Goal: Complete application form

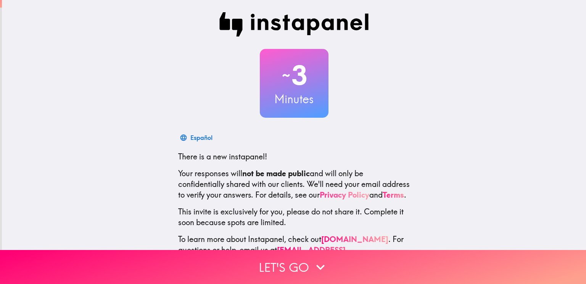
scroll to position [34, 0]
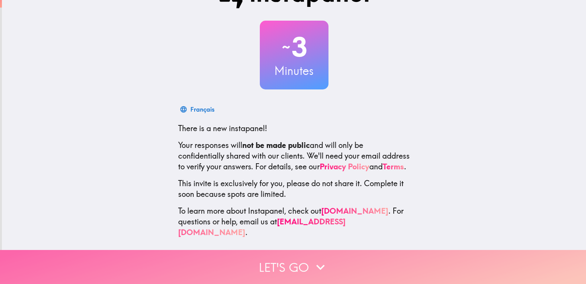
click at [312, 258] on icon "button" at bounding box center [320, 266] width 17 height 17
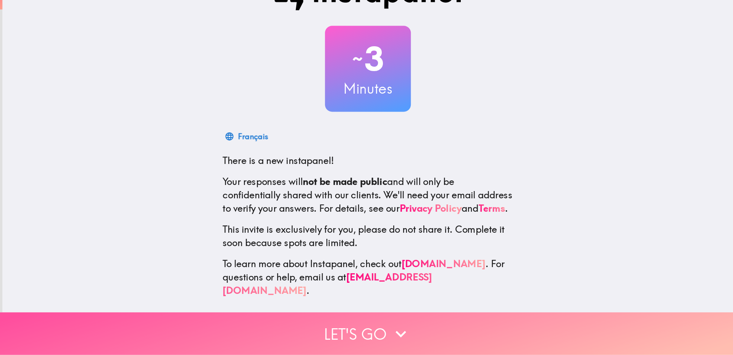
scroll to position [0, 0]
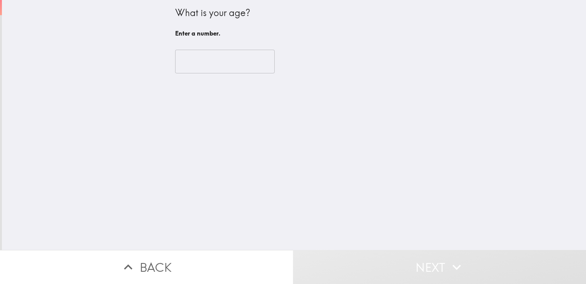
click at [176, 64] on input "number" at bounding box center [225, 62] width 100 height 24
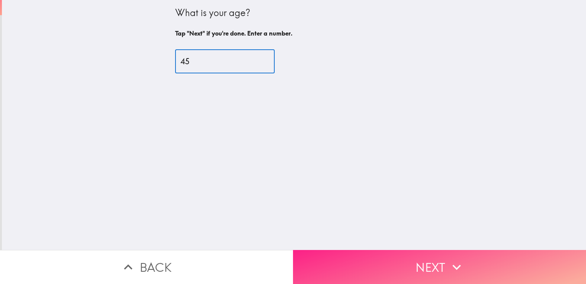
type input "45"
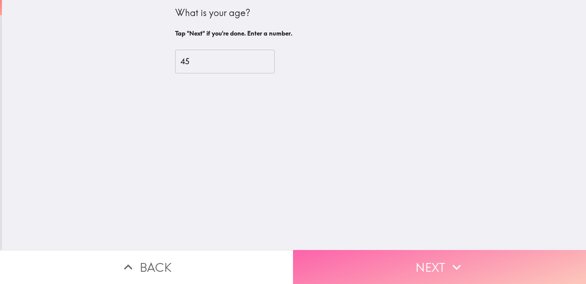
click at [415, 267] on button "Next" at bounding box center [439, 267] width 293 height 34
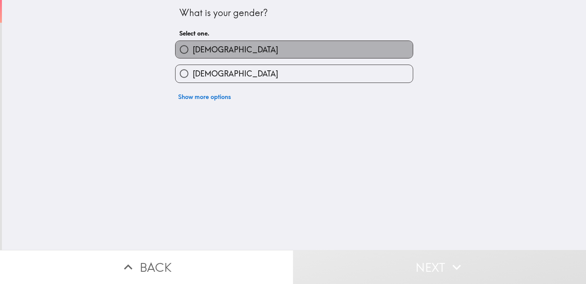
click at [237, 51] on label "[DEMOGRAPHIC_DATA]" at bounding box center [294, 49] width 237 height 17
click at [193, 51] on input "[DEMOGRAPHIC_DATA]" at bounding box center [184, 49] width 17 height 17
radio input "true"
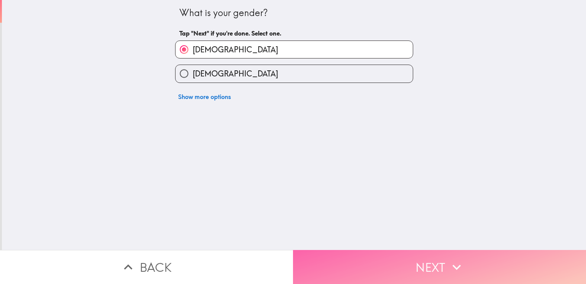
click at [378, 270] on button "Next" at bounding box center [439, 267] width 293 height 34
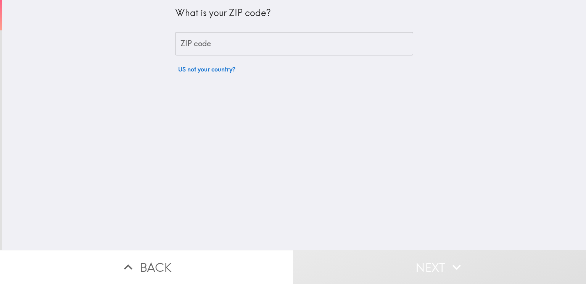
click at [214, 37] on input "ZIP code" at bounding box center [294, 44] width 238 height 24
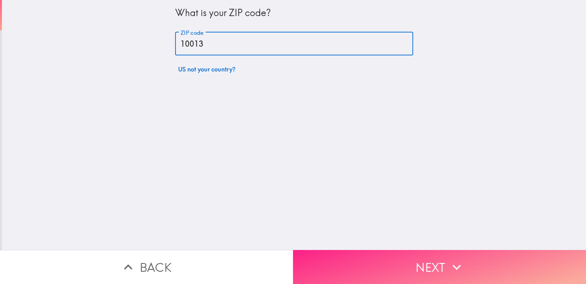
type input "10013"
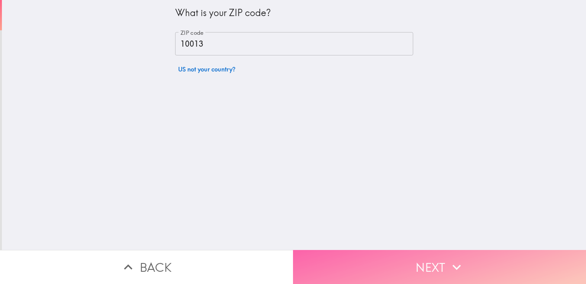
click at [425, 250] on button "Next" at bounding box center [439, 267] width 293 height 34
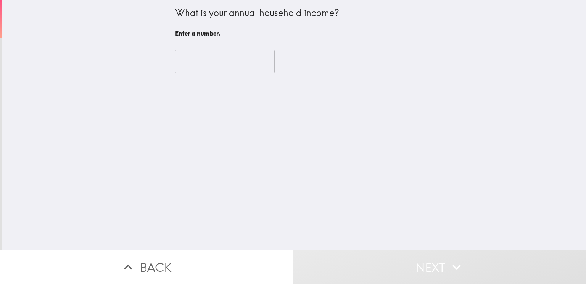
click at [211, 67] on input "number" at bounding box center [225, 62] width 100 height 24
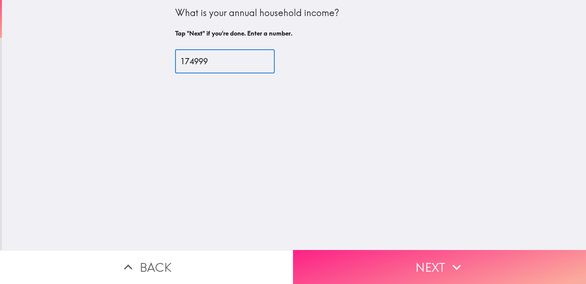
type input "174999"
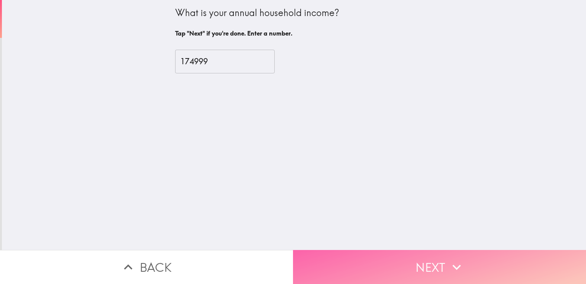
click at [417, 257] on button "Next" at bounding box center [439, 267] width 293 height 34
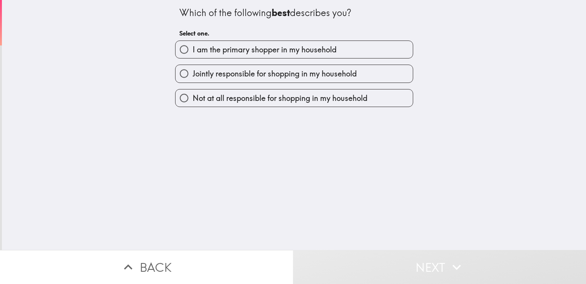
click at [215, 52] on span "I am the primary shopper in my household" at bounding box center [265, 49] width 144 height 11
click at [193, 52] on input "I am the primary shopper in my household" at bounding box center [184, 49] width 17 height 17
radio input "true"
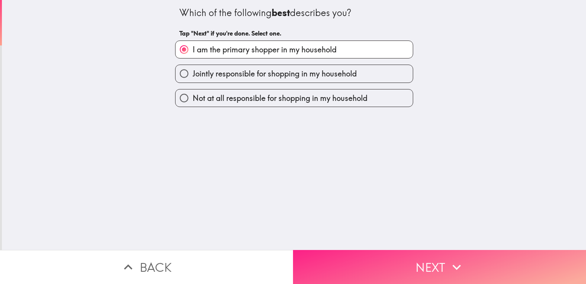
click at [421, 265] on button "Next" at bounding box center [439, 267] width 293 height 34
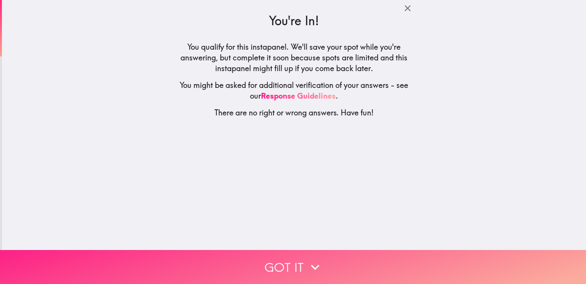
click at [302, 258] on button "Got it" at bounding box center [293, 267] width 586 height 34
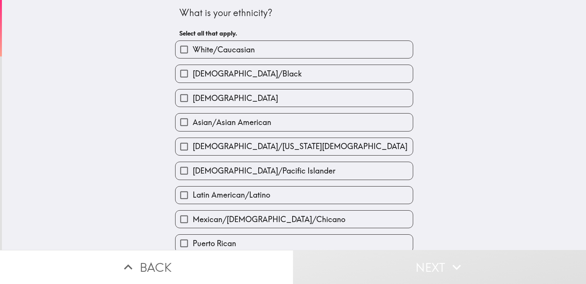
click at [232, 48] on span "White/Caucasian" at bounding box center [224, 49] width 62 height 11
click at [193, 48] on input "White/Caucasian" at bounding box center [184, 49] width 17 height 17
checkbox input "true"
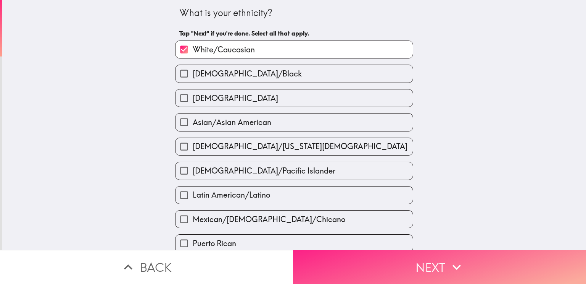
click at [384, 264] on button "Next" at bounding box center [439, 267] width 293 height 34
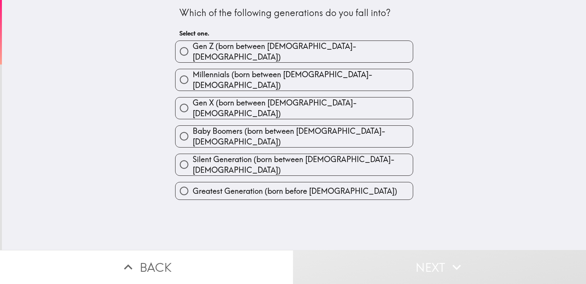
drag, startPoint x: 172, startPoint y: 2, endPoint x: 368, endPoint y: 168, distance: 257.3
click at [368, 168] on div "Which of the following generations do you fall into? Select one. [PERSON_NAME] …" at bounding box center [294, 100] width 244 height 200
click at [209, 97] on span "Gen X (born between [DEMOGRAPHIC_DATA]-[DEMOGRAPHIC_DATA])" at bounding box center [303, 107] width 220 height 21
click at [193, 99] on input "Gen X (born between [DEMOGRAPHIC_DATA]-[DEMOGRAPHIC_DATA])" at bounding box center [184, 107] width 17 height 17
radio input "true"
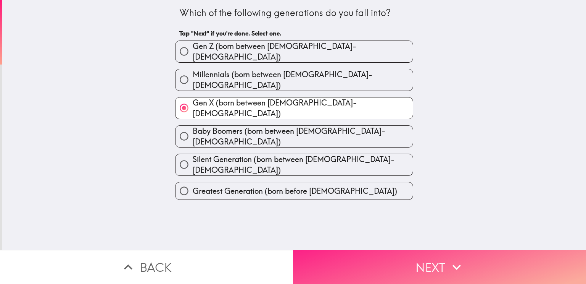
click at [471, 266] on button "Next" at bounding box center [439, 267] width 293 height 34
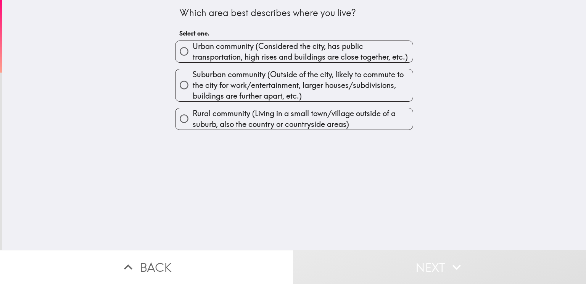
click at [224, 53] on span "Urban community (Considered the city, has public transportation, high rises and…" at bounding box center [303, 51] width 220 height 21
click at [193, 53] on input "Urban community (Considered the city, has public transportation, high rises and…" at bounding box center [184, 51] width 17 height 17
radio input "true"
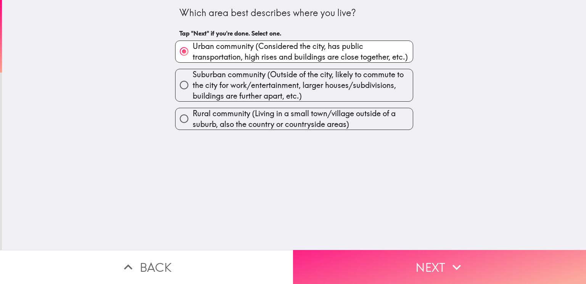
click at [374, 267] on button "Next" at bounding box center [439, 267] width 293 height 34
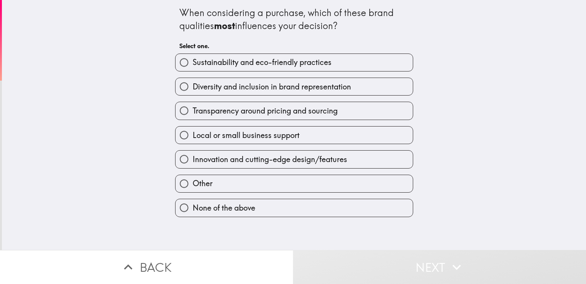
click at [238, 107] on span "Transparency around pricing and sourcing" at bounding box center [265, 110] width 145 height 11
click at [193, 107] on input "Transparency around pricing and sourcing" at bounding box center [184, 110] width 17 height 17
radio input "true"
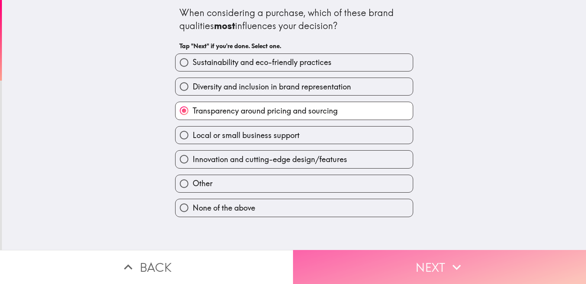
click at [380, 254] on button "Next" at bounding box center [439, 267] width 293 height 34
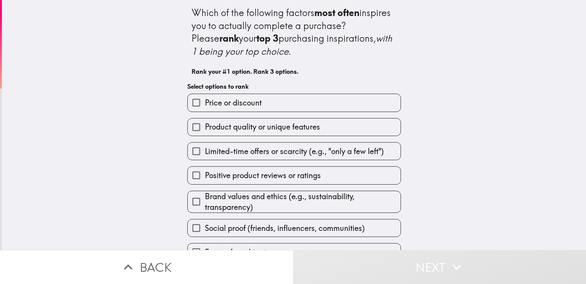
click at [550, 140] on div "Which of the following factors most often inspires you to actually complete a p…" at bounding box center [294, 125] width 584 height 250
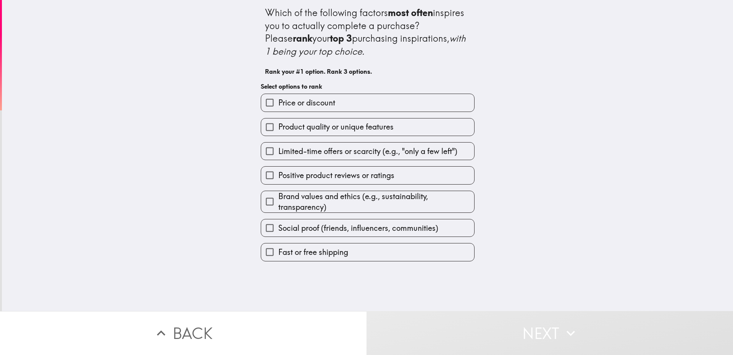
click at [292, 105] on span "Price or discount" at bounding box center [306, 102] width 57 height 11
click at [278, 105] on input "Price or discount" at bounding box center [269, 102] width 17 height 17
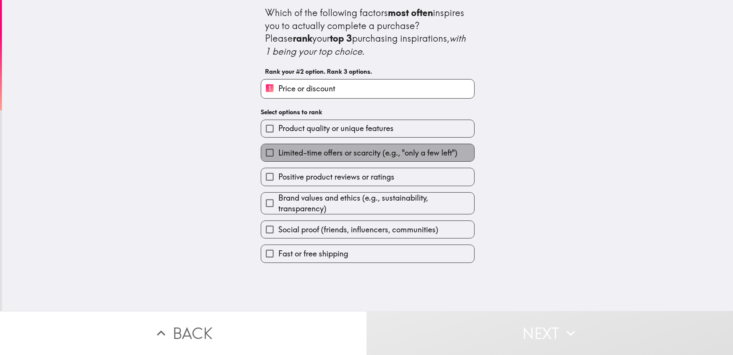
click at [334, 154] on span "Limited-time offers or scarcity (e.g., "only a few left")" at bounding box center [367, 152] width 179 height 11
click at [278, 154] on input "Limited-time offers or scarcity (e.g., "only a few left")" at bounding box center [269, 152] width 17 height 17
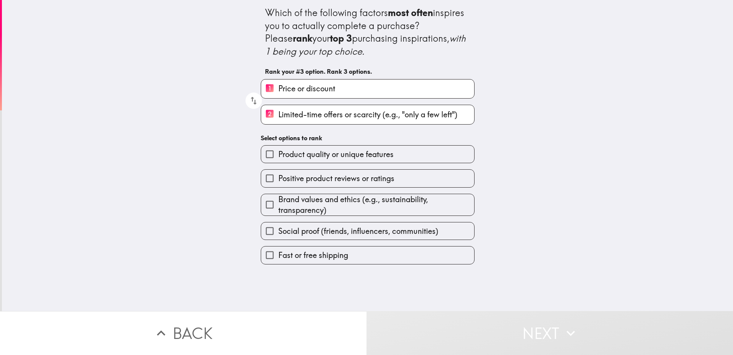
click at [311, 173] on span "Positive product reviews or ratings" at bounding box center [336, 178] width 116 height 11
click at [278, 173] on input "Positive product reviews or ratings" at bounding box center [269, 177] width 17 height 17
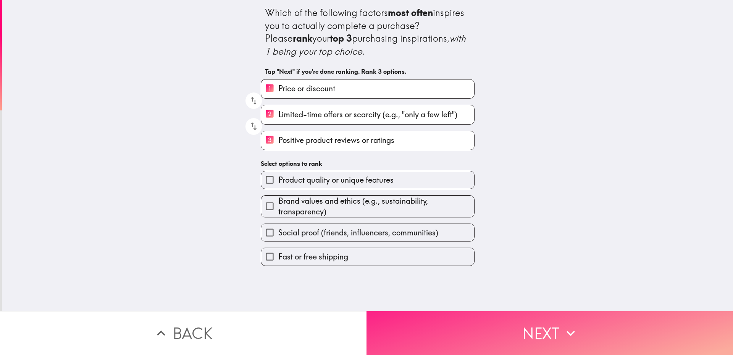
drag, startPoint x: 473, startPoint y: 328, endPoint x: 516, endPoint y: 243, distance: 95.3
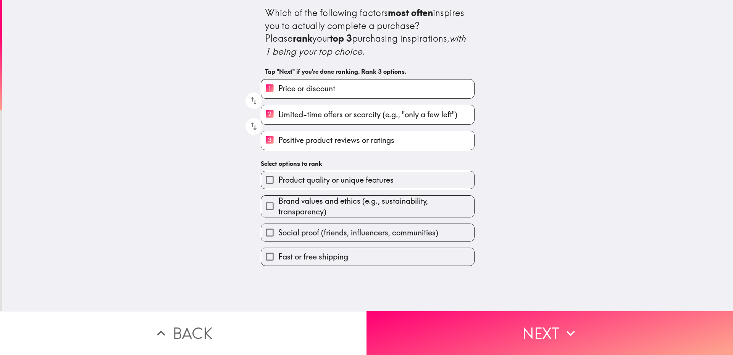
click at [473, 283] on button "Next" at bounding box center [549, 333] width 366 height 44
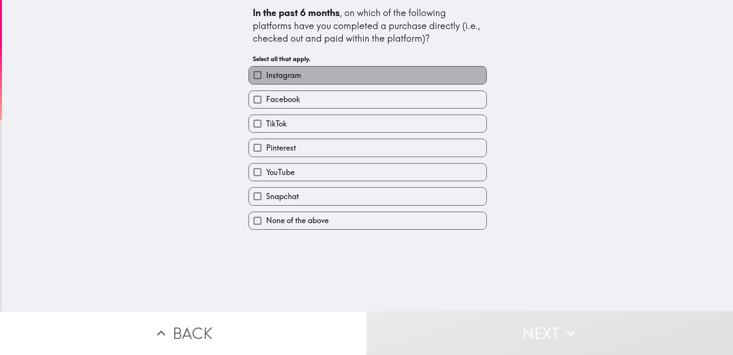
click at [285, 74] on span "Instagram" at bounding box center [283, 75] width 35 height 11
click at [266, 74] on input "Instagram" at bounding box center [257, 74] width 17 height 17
checkbox input "true"
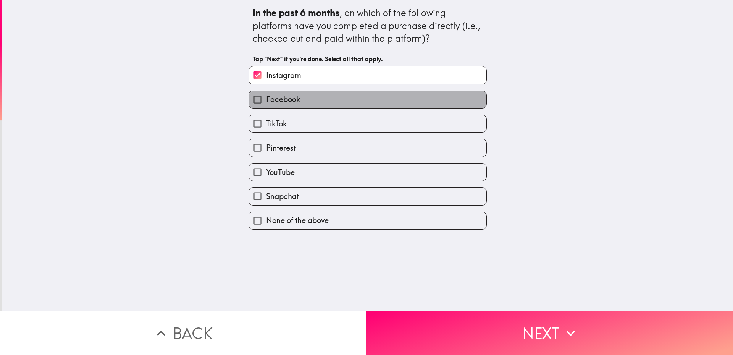
click at [290, 98] on span "Facebook" at bounding box center [283, 99] width 34 height 11
click at [266, 98] on input "Facebook" at bounding box center [257, 99] width 17 height 17
checkbox input "true"
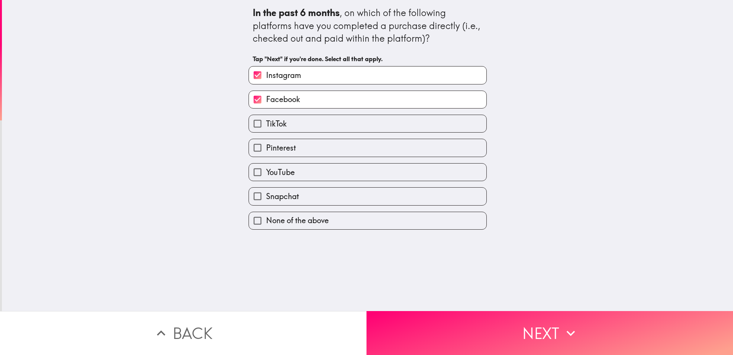
click at [289, 118] on label "TikTok" at bounding box center [367, 123] width 237 height 17
click at [266, 118] on input "TikTok" at bounding box center [257, 123] width 17 height 17
checkbox input "true"
click at [288, 172] on label "YouTube" at bounding box center [367, 171] width 237 height 17
click at [266, 172] on input "YouTube" at bounding box center [257, 171] width 17 height 17
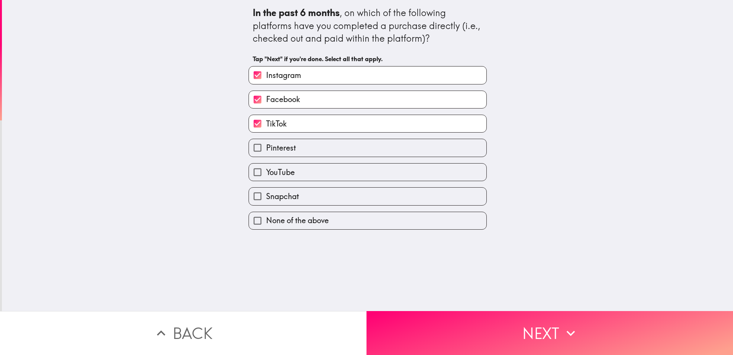
checkbox input "true"
click at [291, 197] on span "Snapchat" at bounding box center [282, 196] width 33 height 11
click at [266, 197] on input "Snapchat" at bounding box center [257, 195] width 17 height 17
checkbox input "true"
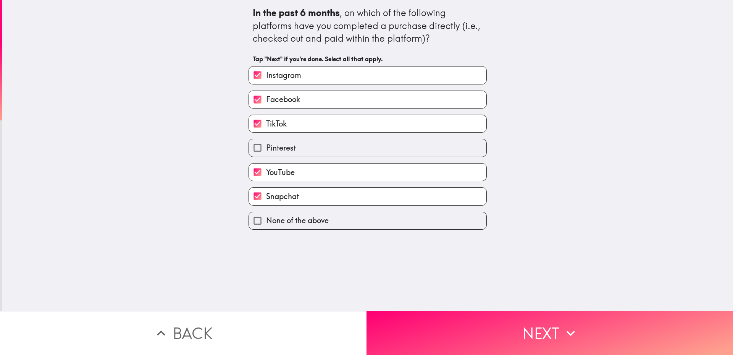
click at [292, 140] on label "Pinterest" at bounding box center [367, 147] width 237 height 17
click at [266, 140] on input "Pinterest" at bounding box center [257, 147] width 17 height 17
checkbox input "true"
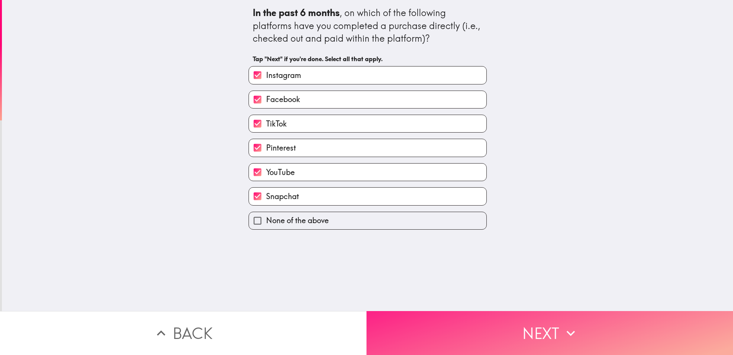
click at [562, 283] on icon "button" at bounding box center [570, 332] width 17 height 17
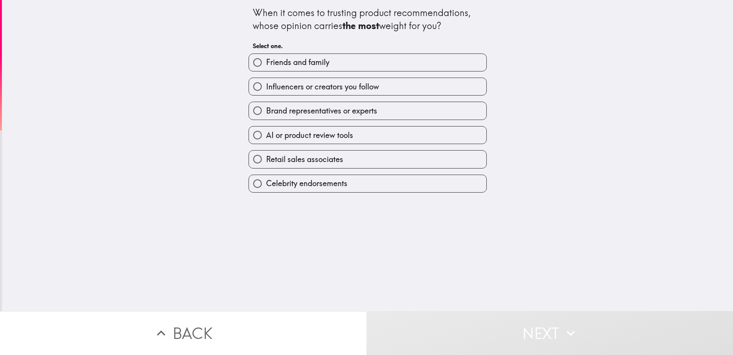
click at [304, 65] on span "Friends and family" at bounding box center [297, 62] width 63 height 11
click at [266, 65] on input "Friends and family" at bounding box center [257, 62] width 17 height 17
radio input "true"
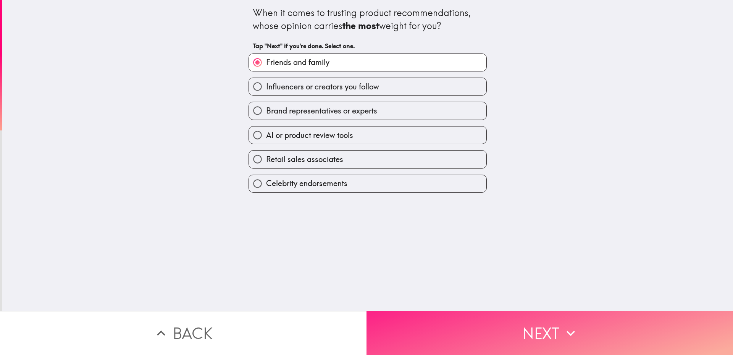
click at [509, 283] on button "Next" at bounding box center [549, 333] width 366 height 44
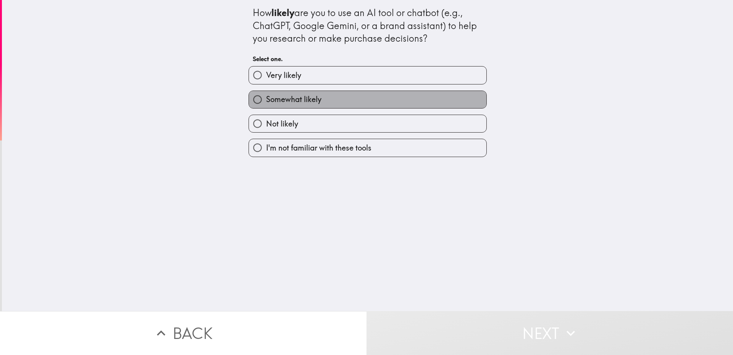
click at [290, 94] on span "Somewhat likely" at bounding box center [293, 99] width 55 height 11
click at [266, 94] on input "Somewhat likely" at bounding box center [257, 99] width 17 height 17
radio input "true"
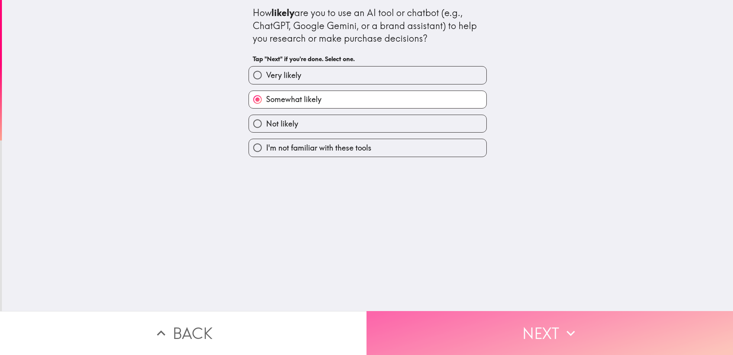
click at [492, 283] on button "Next" at bounding box center [549, 333] width 366 height 44
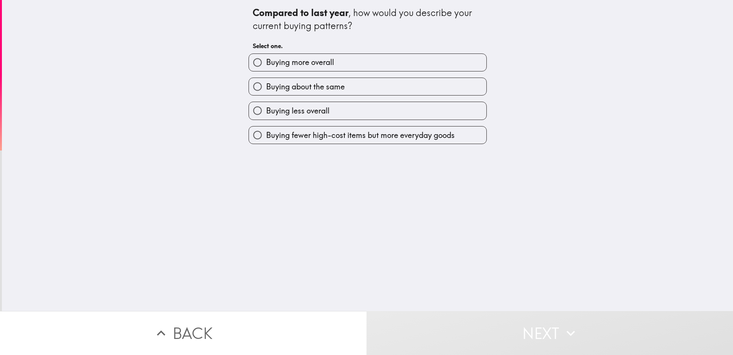
click at [277, 65] on span "Buying more overall" at bounding box center [300, 62] width 68 height 11
click at [266, 65] on input "Buying more overall" at bounding box center [257, 62] width 17 height 17
radio input "true"
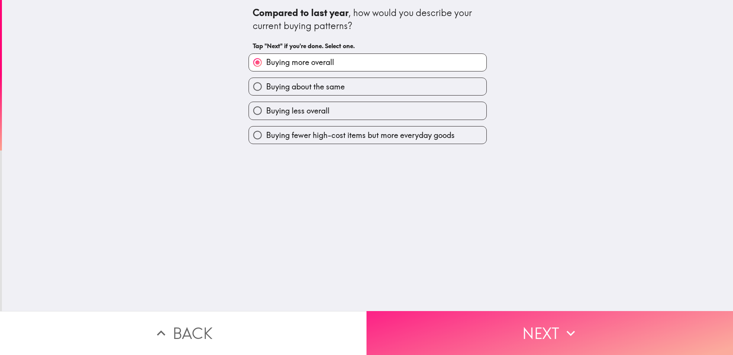
click at [505, 283] on button "Next" at bounding box center [549, 333] width 366 height 44
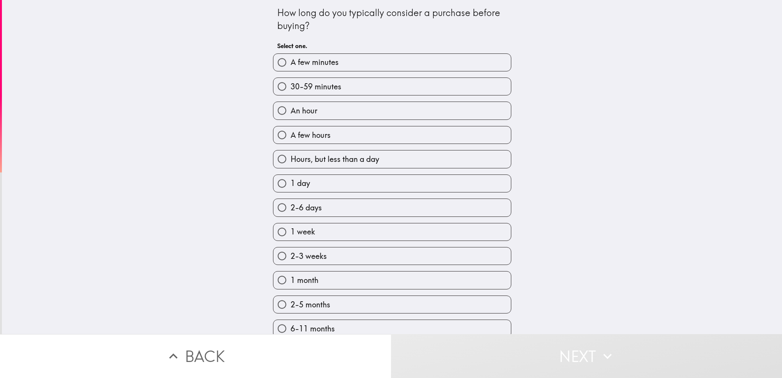
click at [316, 282] on label "1 month" at bounding box center [391, 279] width 237 height 17
click at [290, 282] on input "1 month" at bounding box center [281, 279] width 17 height 17
radio input "true"
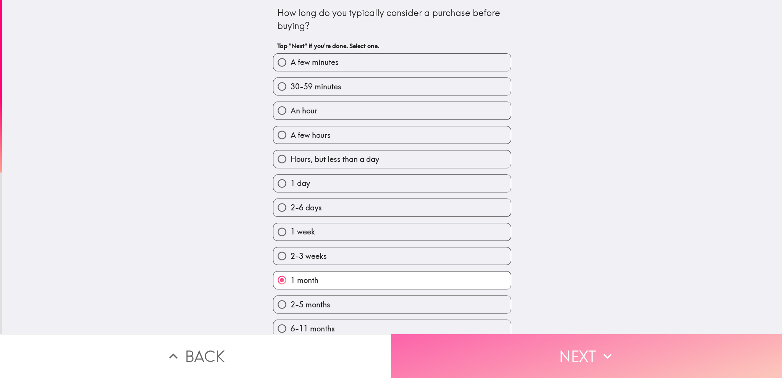
drag, startPoint x: 514, startPoint y: 361, endPoint x: 481, endPoint y: 345, distance: 36.2
click at [514, 283] on button "Next" at bounding box center [586, 356] width 391 height 44
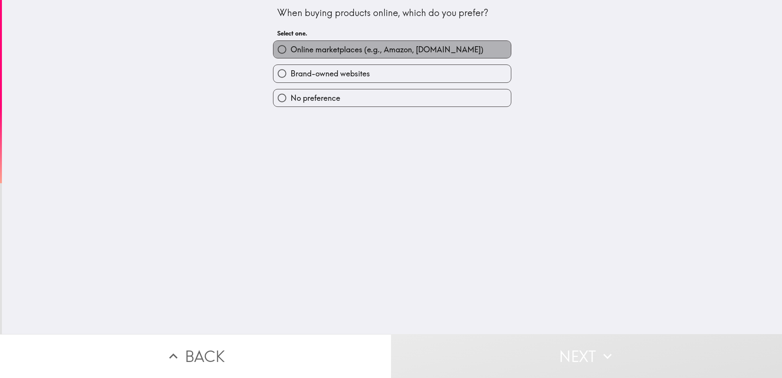
click at [345, 55] on label "Online marketplaces (e.g., Amazon, [DOMAIN_NAME])" at bounding box center [391, 49] width 237 height 17
click at [290, 55] on input "Online marketplaces (e.g., Amazon, [DOMAIN_NAME])" at bounding box center [281, 49] width 17 height 17
radio input "true"
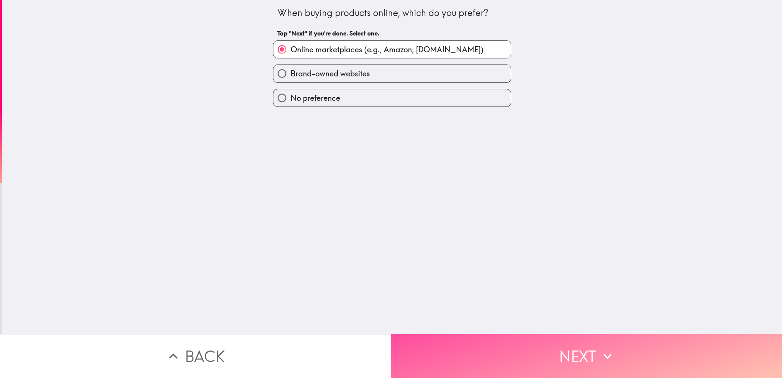
drag, startPoint x: 486, startPoint y: 346, endPoint x: 458, endPoint y: 309, distance: 46.3
click at [486, 283] on button "Next" at bounding box center [586, 356] width 391 height 44
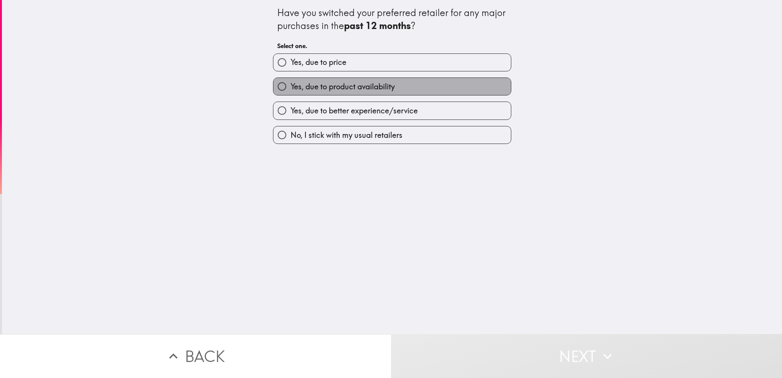
click at [347, 86] on span "Yes, due to product availability" at bounding box center [342, 86] width 104 height 11
click at [290, 86] on input "Yes, due to product availability" at bounding box center [281, 86] width 17 height 17
radio input "true"
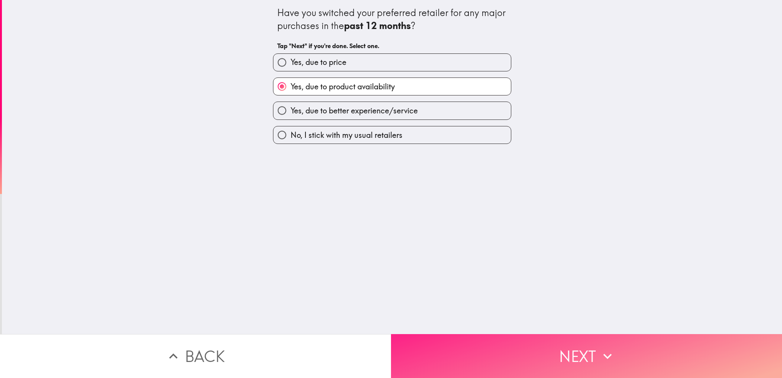
click at [507, 283] on button "Next" at bounding box center [586, 356] width 391 height 44
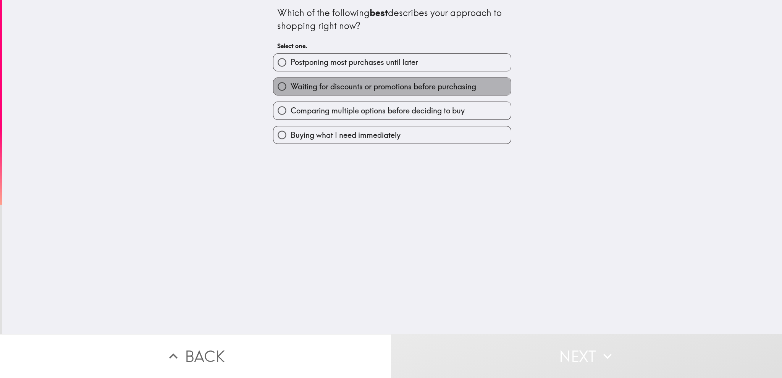
click at [367, 84] on span "Waiting for discounts or promotions before purchasing" at bounding box center [383, 86] width 186 height 11
click at [290, 84] on input "Waiting for discounts or promotions before purchasing" at bounding box center [281, 86] width 17 height 17
radio input "true"
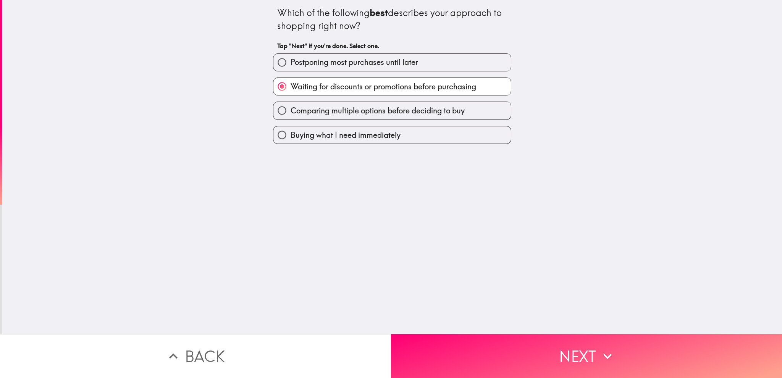
click at [358, 79] on label "Waiting for discounts or promotions before purchasing" at bounding box center [391, 86] width 237 height 17
click at [290, 79] on input "Waiting for discounts or promotions before purchasing" at bounding box center [281, 86] width 17 height 17
click at [345, 114] on span "Comparing multiple options before deciding to buy" at bounding box center [377, 110] width 174 height 11
click at [290, 114] on input "Comparing multiple options before deciding to buy" at bounding box center [281, 110] width 17 height 17
radio input "true"
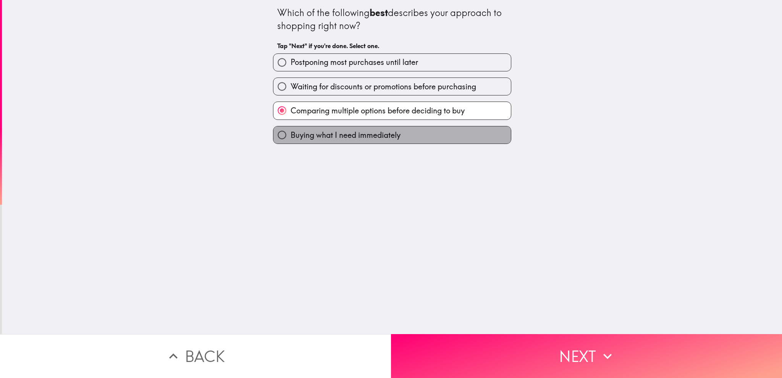
click at [368, 130] on span "Buying what I need immediately" at bounding box center [345, 135] width 110 height 11
click at [290, 130] on input "Buying what I need immediately" at bounding box center [281, 134] width 17 height 17
radio input "true"
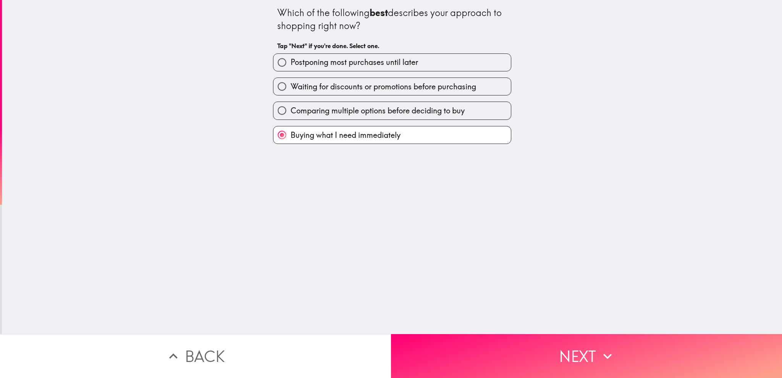
click at [318, 63] on span "Postponing most purchases until later" at bounding box center [353, 62] width 127 height 11
click at [290, 63] on input "Postponing most purchases until later" at bounding box center [281, 62] width 17 height 17
radio input "true"
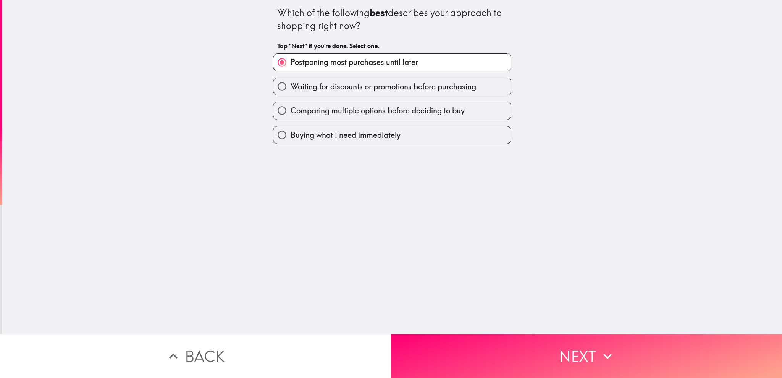
click at [376, 112] on span "Comparing multiple options before deciding to buy" at bounding box center [377, 110] width 174 height 11
click at [290, 112] on input "Comparing multiple options before deciding to buy" at bounding box center [281, 110] width 17 height 17
radio input "true"
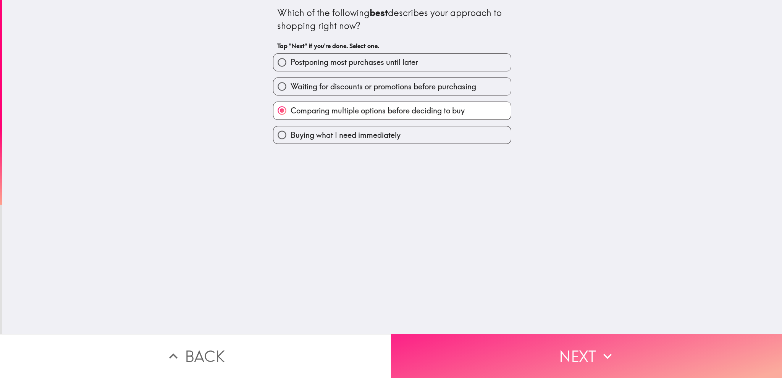
click at [529, 283] on button "Next" at bounding box center [586, 356] width 391 height 44
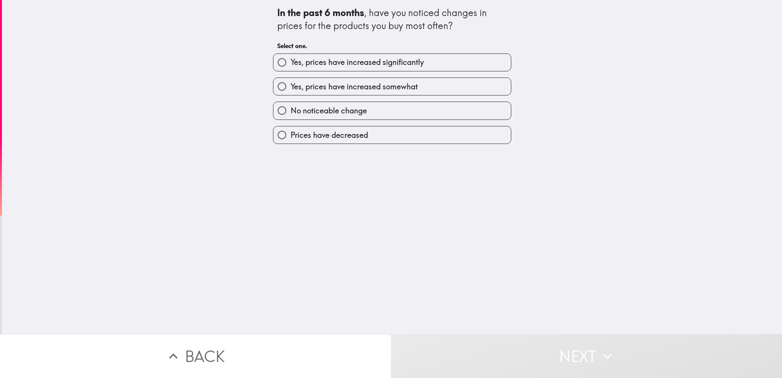
click at [355, 90] on span "Yes, prices have increased somewhat" at bounding box center [353, 86] width 127 height 11
click at [290, 90] on input "Yes, prices have increased somewhat" at bounding box center [281, 86] width 17 height 17
radio input "true"
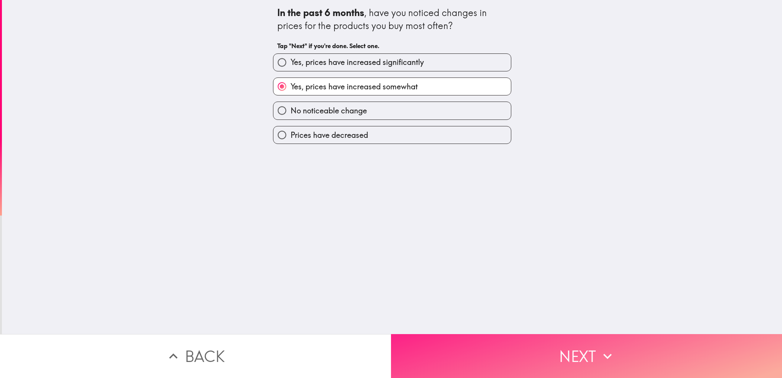
click at [484, 283] on button "Next" at bounding box center [586, 356] width 391 height 44
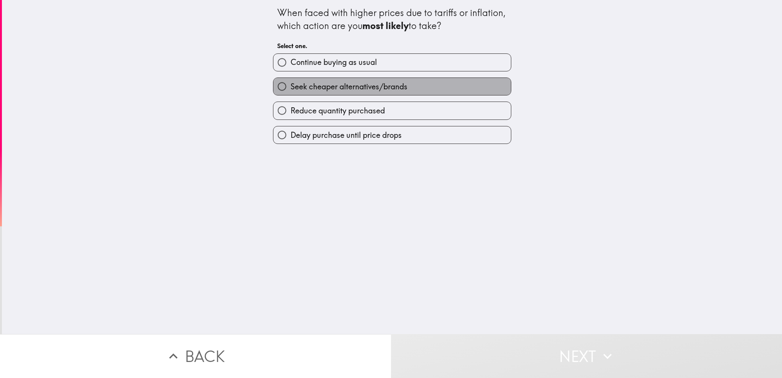
click at [395, 88] on span "Seek cheaper alternatives/brands" at bounding box center [348, 86] width 117 height 11
click at [290, 88] on input "Seek cheaper alternatives/brands" at bounding box center [281, 86] width 17 height 17
radio input "true"
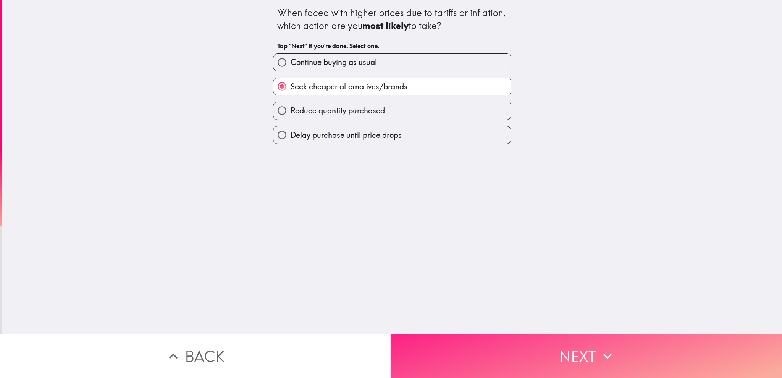
click at [539, 283] on button "Next" at bounding box center [586, 356] width 391 height 44
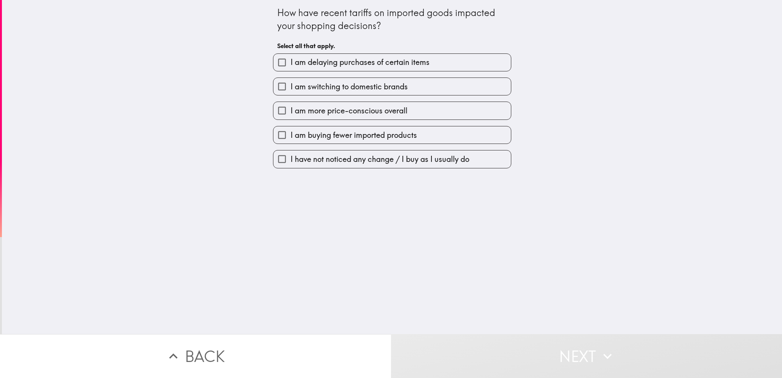
click at [342, 88] on span "I am switching to domestic brands" at bounding box center [348, 86] width 117 height 11
click at [290, 88] on input "I am switching to domestic brands" at bounding box center [281, 86] width 17 height 17
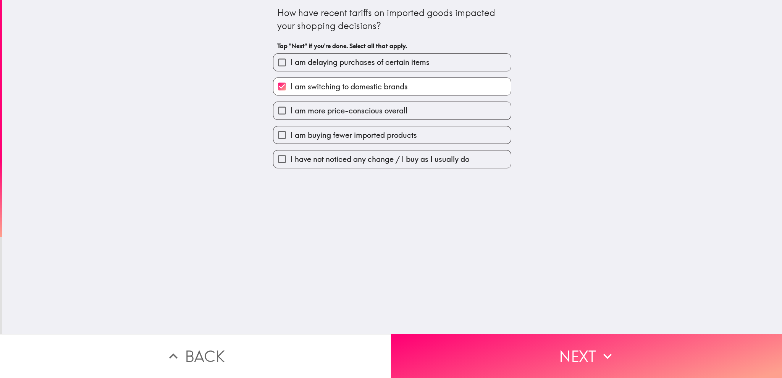
click at [284, 80] on label "I am switching to domestic brands" at bounding box center [391, 86] width 237 height 17
click at [284, 80] on input "I am switching to domestic brands" at bounding box center [281, 86] width 17 height 17
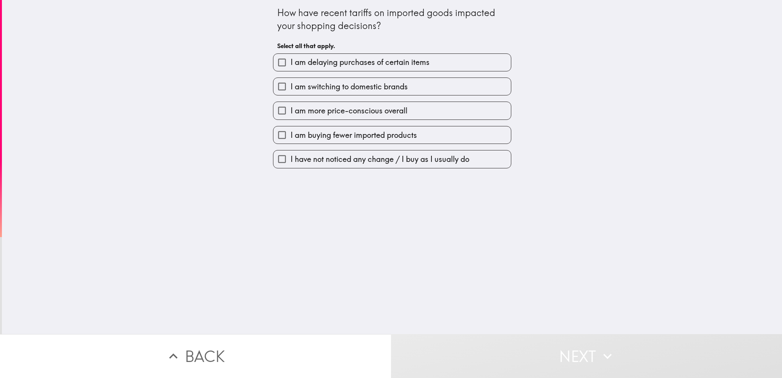
click at [357, 84] on span "I am switching to domestic brands" at bounding box center [348, 86] width 117 height 11
click at [290, 84] on input "I am switching to domestic brands" at bounding box center [281, 86] width 17 height 17
checkbox input "true"
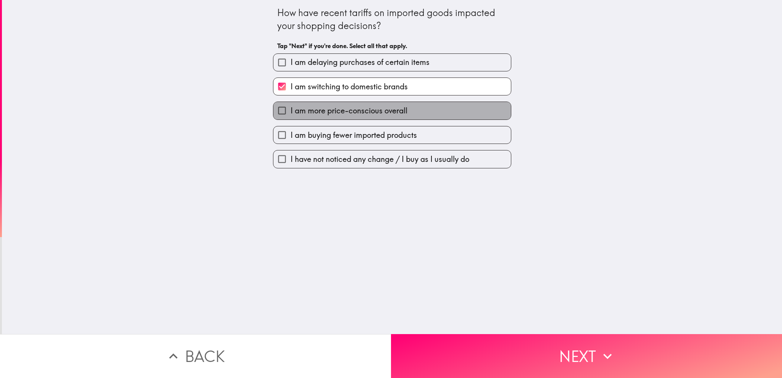
click at [378, 113] on span "I am more price-conscious overall" at bounding box center [348, 110] width 117 height 11
click at [290, 113] on input "I am more price-conscious overall" at bounding box center [281, 110] width 17 height 17
checkbox input "true"
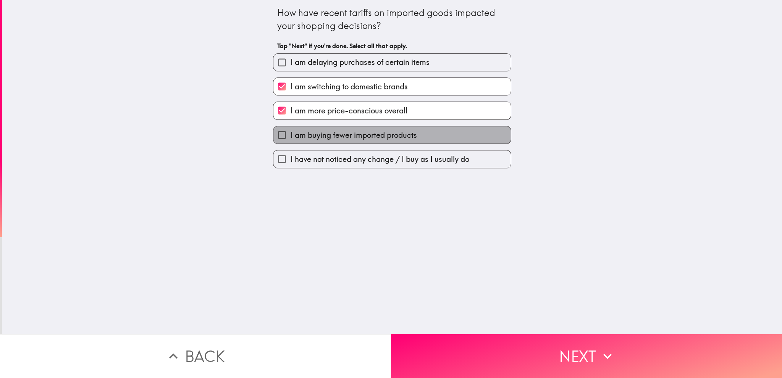
click at [387, 137] on span "I am buying fewer imported products" at bounding box center [353, 135] width 126 height 11
click at [290, 137] on input "I am buying fewer imported products" at bounding box center [281, 134] width 17 height 17
checkbox input "true"
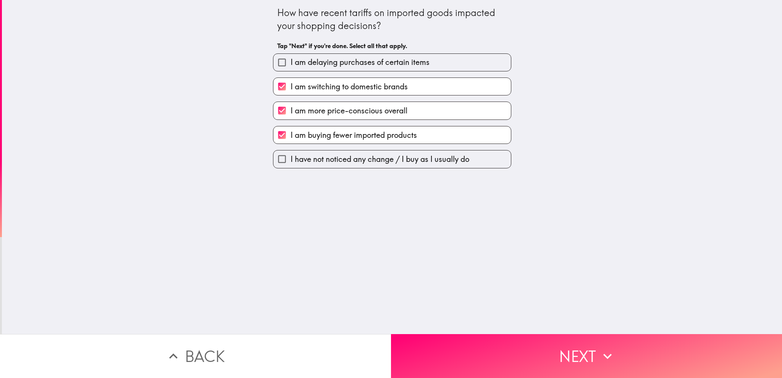
click at [436, 60] on label "I am delaying purchases of certain items" at bounding box center [391, 62] width 237 height 17
click at [290, 60] on input "I am delaying purchases of certain items" at bounding box center [281, 62] width 17 height 17
checkbox input "true"
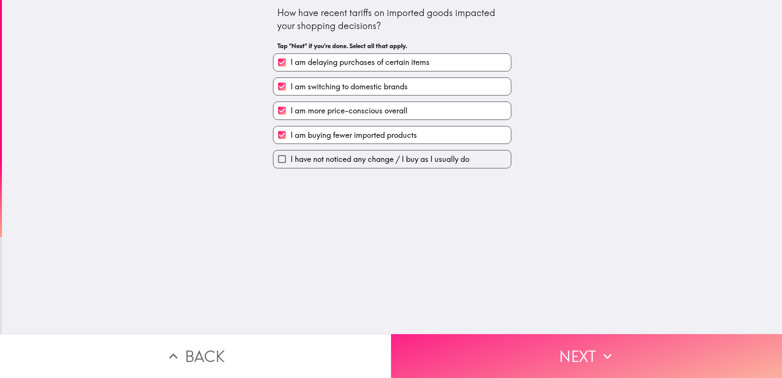
click at [578, 283] on button "Next" at bounding box center [586, 356] width 391 height 44
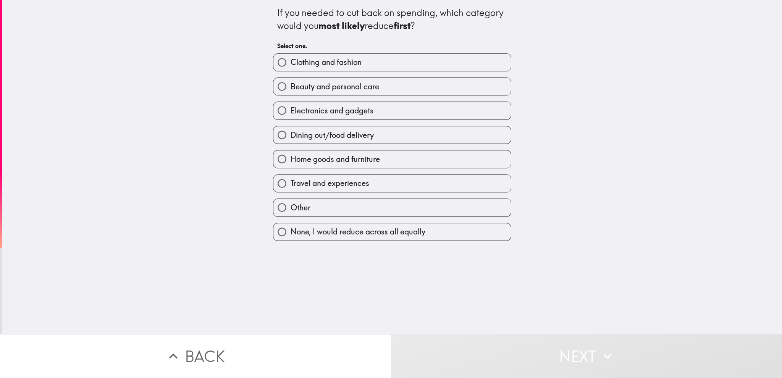
click at [321, 83] on span "Beauty and personal care" at bounding box center [334, 86] width 89 height 11
click at [290, 83] on input "Beauty and personal care" at bounding box center [281, 86] width 17 height 17
radio input "true"
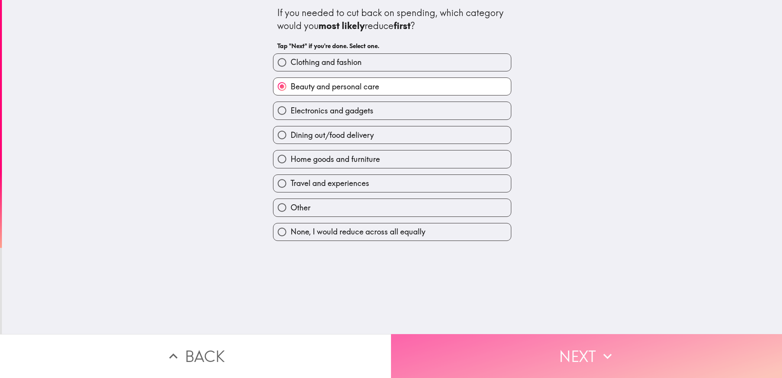
click at [532, 283] on button "Next" at bounding box center [586, 356] width 391 height 44
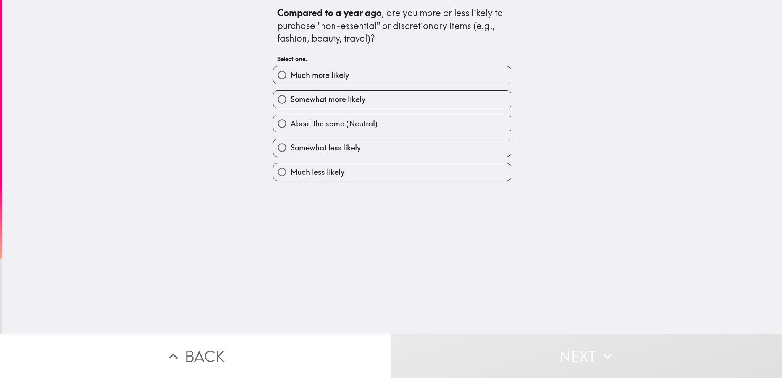
click at [362, 100] on label "Somewhat more likely" at bounding box center [391, 99] width 237 height 17
click at [290, 100] on input "Somewhat more likely" at bounding box center [281, 99] width 17 height 17
radio input "true"
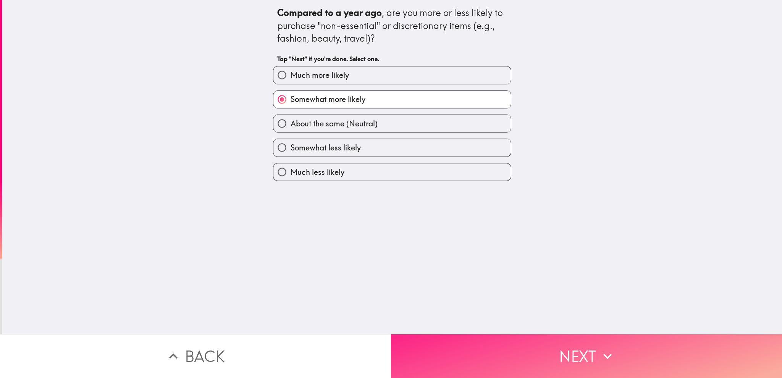
click at [493, 283] on button "Next" at bounding box center [586, 356] width 391 height 44
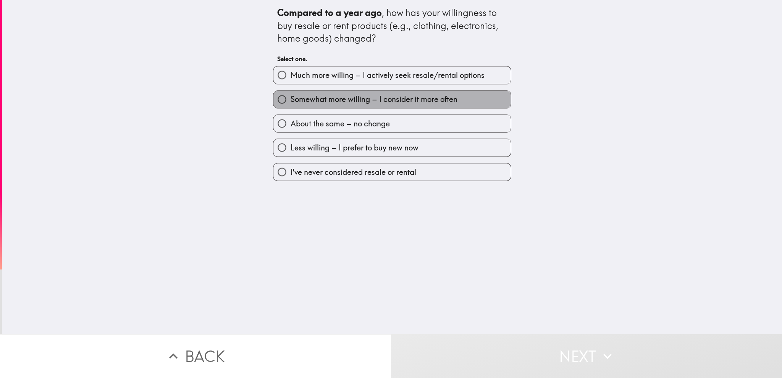
click at [324, 94] on label "Somewhat more willing – I consider it more often" at bounding box center [391, 99] width 237 height 17
click at [290, 94] on input "Somewhat more willing – I consider it more often" at bounding box center [281, 99] width 17 height 17
radio input "true"
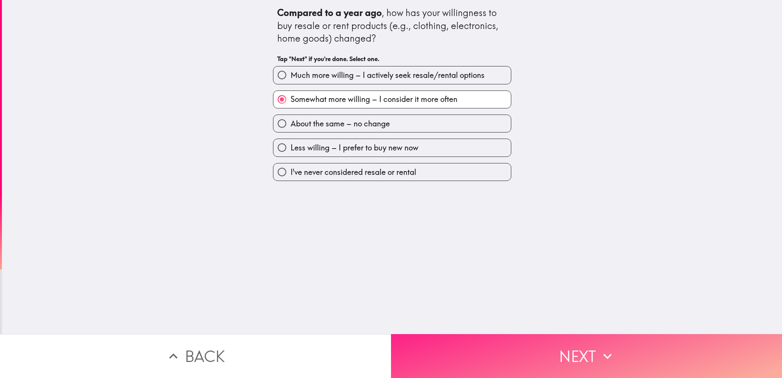
click at [545, 283] on button "Next" at bounding box center [586, 356] width 391 height 44
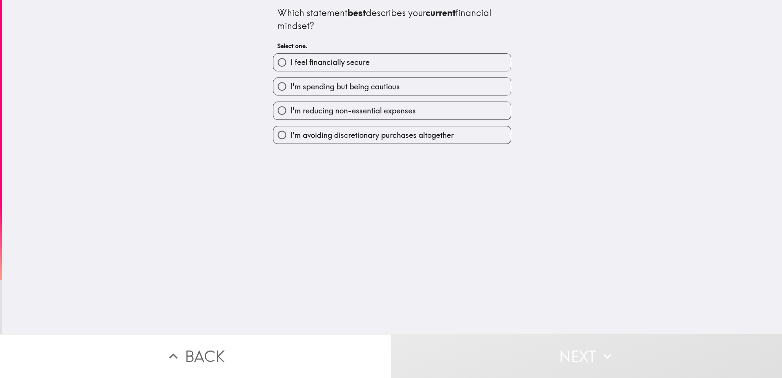
click at [325, 85] on span "I'm spending but being cautious" at bounding box center [344, 86] width 109 height 11
click at [290, 85] on input "I'm spending but being cautious" at bounding box center [281, 86] width 17 height 17
radio input "true"
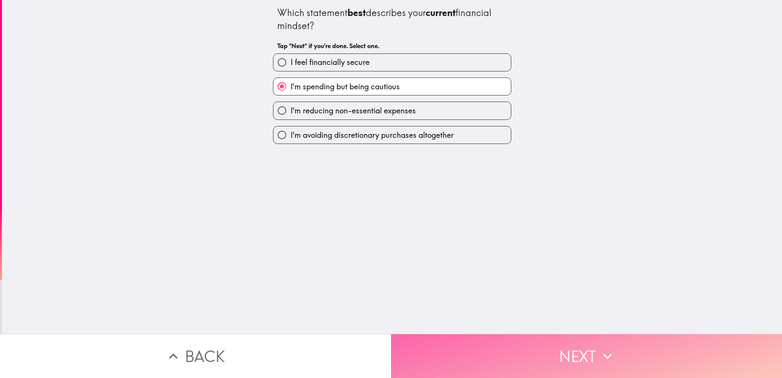
click at [478, 283] on button "Next" at bounding box center [586, 356] width 391 height 44
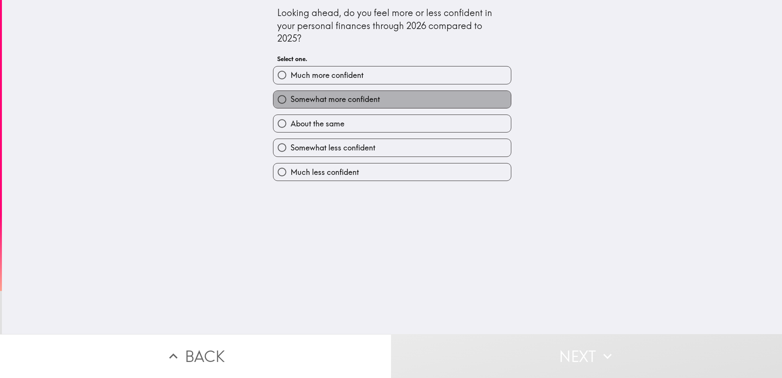
click at [327, 100] on span "Somewhat more confident" at bounding box center [334, 99] width 89 height 11
click at [290, 100] on input "Somewhat more confident" at bounding box center [281, 99] width 17 height 17
radio input "true"
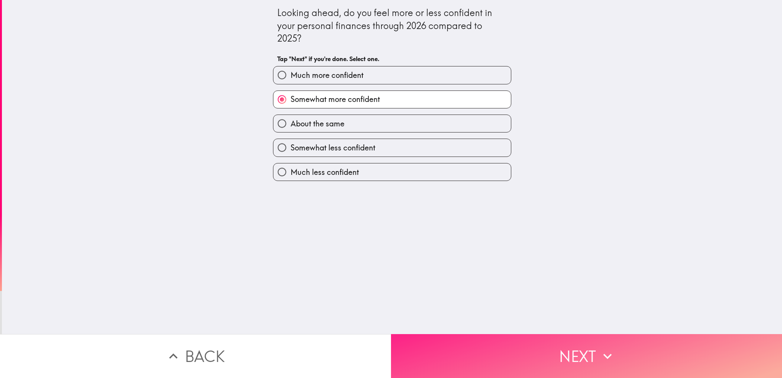
click at [486, 283] on button "Next" at bounding box center [586, 356] width 391 height 44
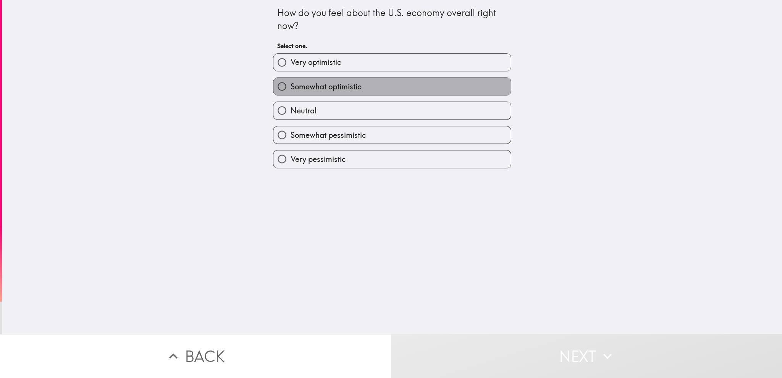
click at [331, 86] on span "Somewhat optimistic" at bounding box center [325, 86] width 71 height 11
click at [290, 86] on input "Somewhat optimistic" at bounding box center [281, 86] width 17 height 17
radio input "true"
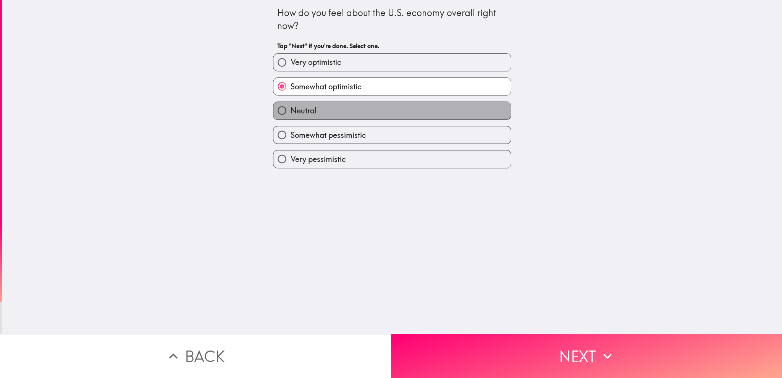
drag, startPoint x: 344, startPoint y: 111, endPoint x: 363, endPoint y: 134, distance: 30.4
click at [344, 110] on label "Neutral" at bounding box center [391, 110] width 237 height 17
click at [290, 110] on input "Neutral" at bounding box center [281, 110] width 17 height 17
radio input "true"
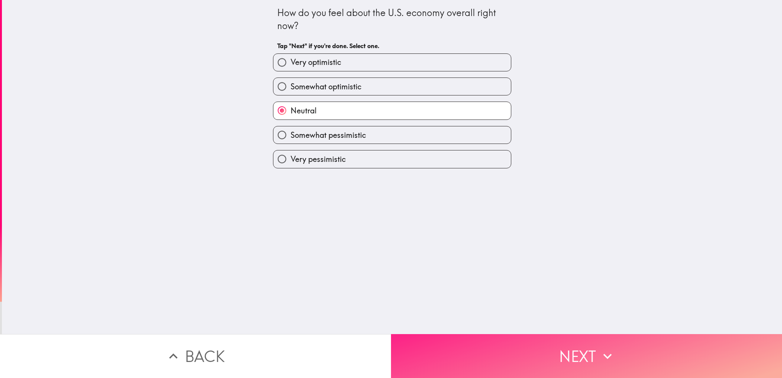
drag, startPoint x: 573, startPoint y: 334, endPoint x: 573, endPoint y: 329, distance: 4.6
click at [573, 283] on button "Next" at bounding box center [586, 356] width 391 height 44
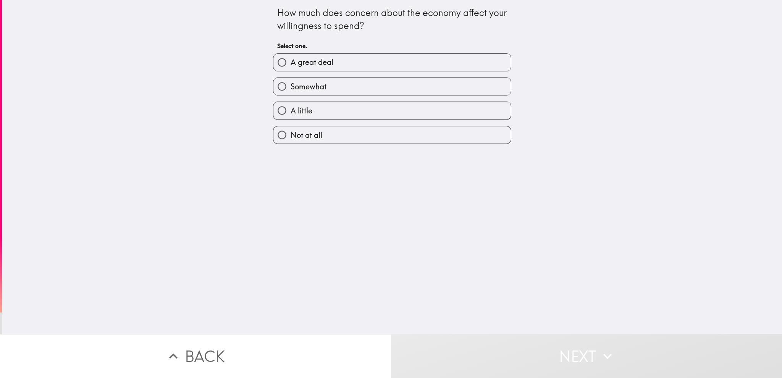
click at [332, 88] on label "Somewhat" at bounding box center [391, 86] width 237 height 17
click at [290, 88] on input "Somewhat" at bounding box center [281, 86] width 17 height 17
radio input "true"
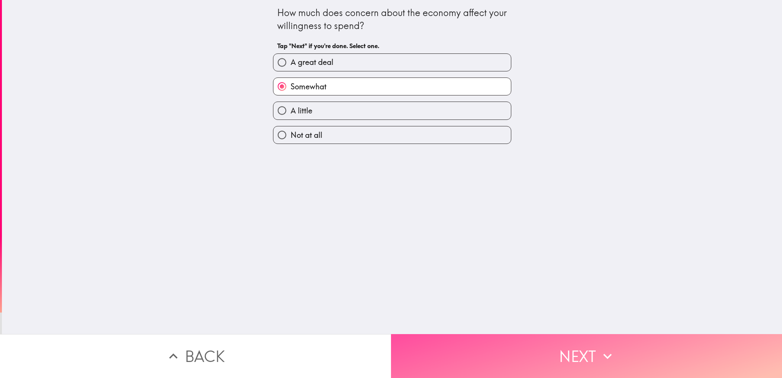
drag, startPoint x: 500, startPoint y: 353, endPoint x: 495, endPoint y: 345, distance: 9.4
click at [500, 283] on button "Next" at bounding box center [586, 356] width 391 height 44
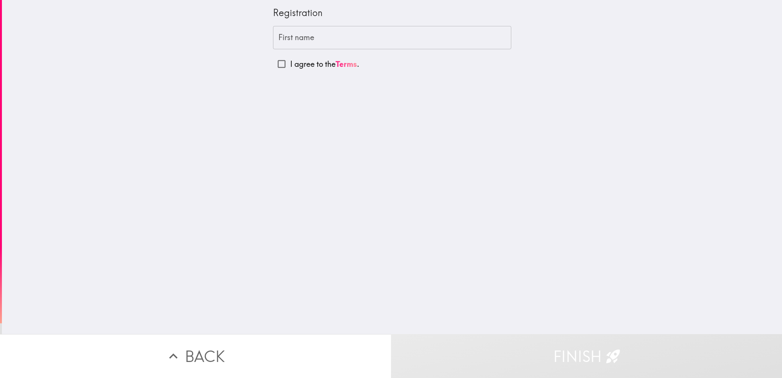
click at [273, 66] on input "I agree to the Terms ." at bounding box center [281, 63] width 17 height 17
checkbox input "true"
click at [297, 37] on input "First name" at bounding box center [392, 38] width 238 height 24
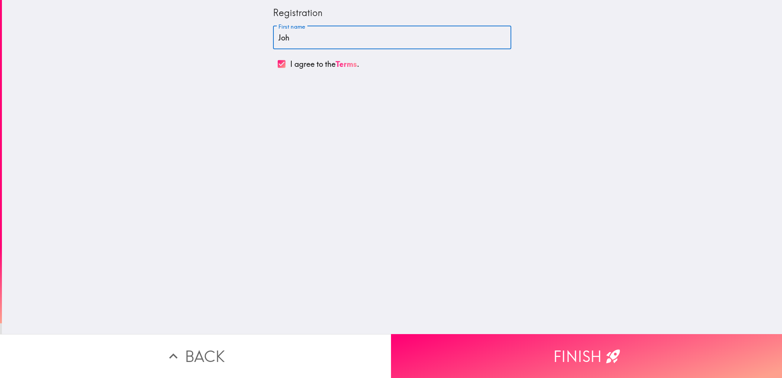
type input "[PERSON_NAME]"
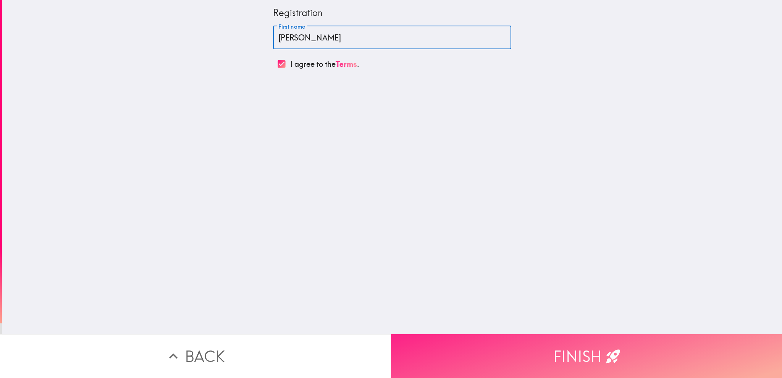
click at [481, 283] on button "Finish" at bounding box center [586, 356] width 391 height 44
